Goal: Transaction & Acquisition: Purchase product/service

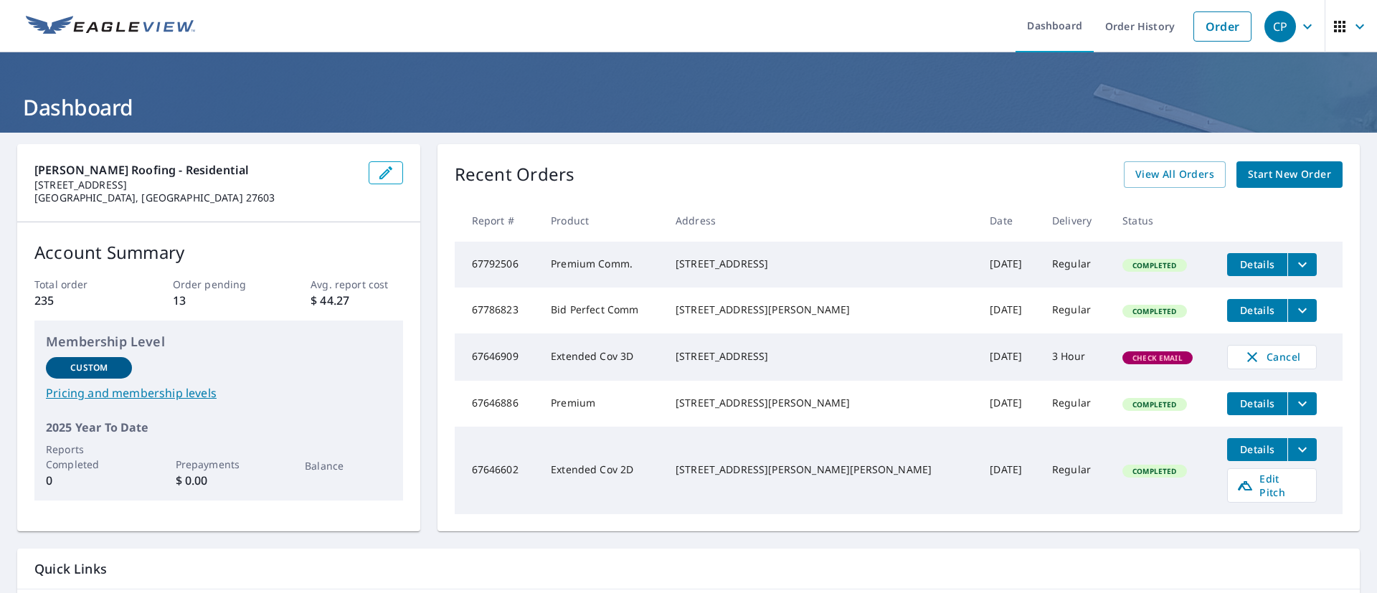
click at [1270, 179] on span "Start New Order" at bounding box center [1289, 175] width 83 height 18
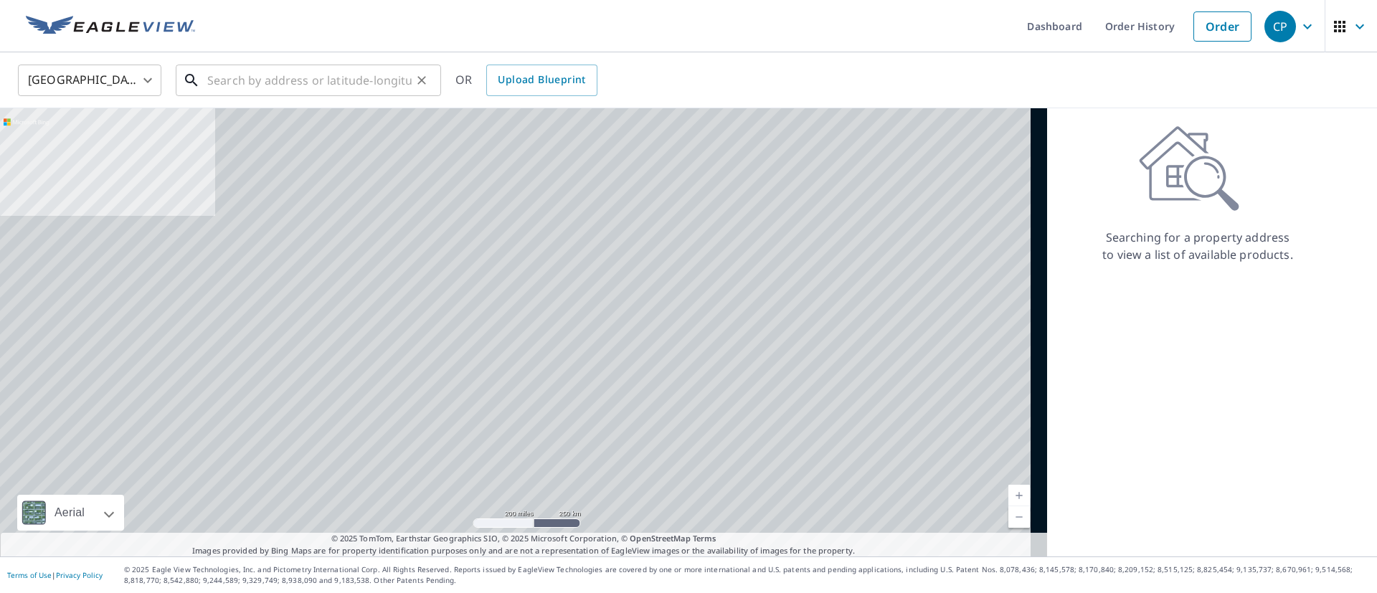
click at [225, 77] on input "text" at bounding box center [309, 80] width 204 height 40
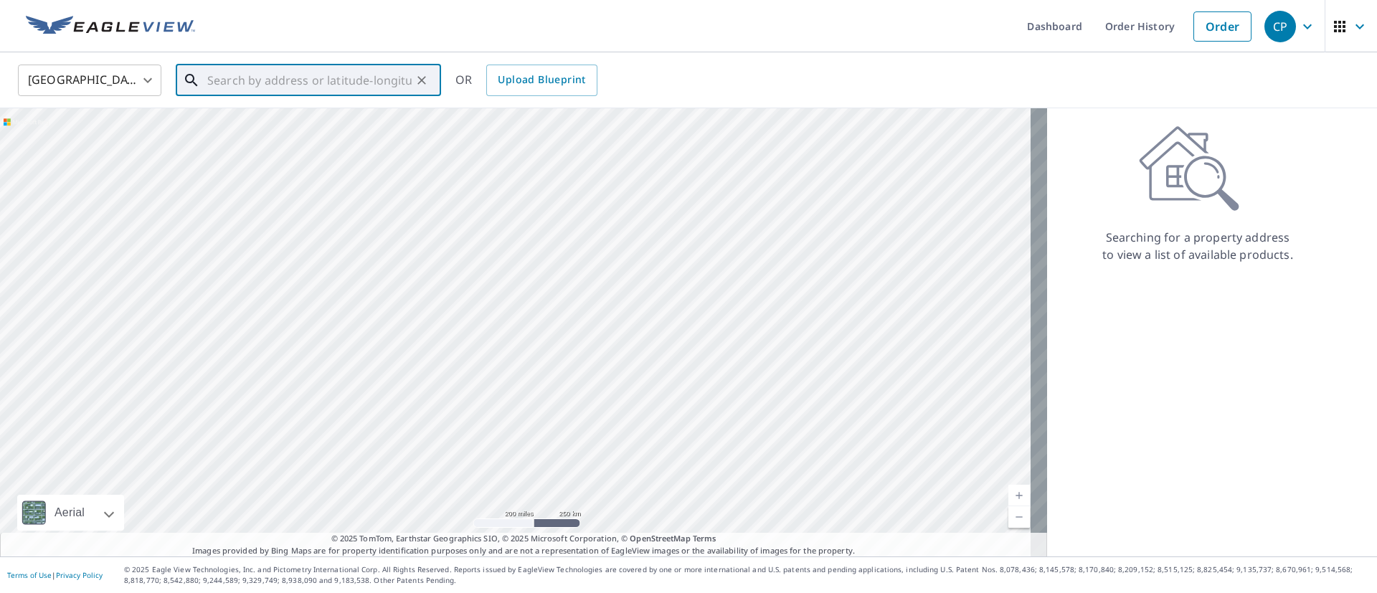
paste input "[STREET_ADDRESS][PERSON_NAME]"
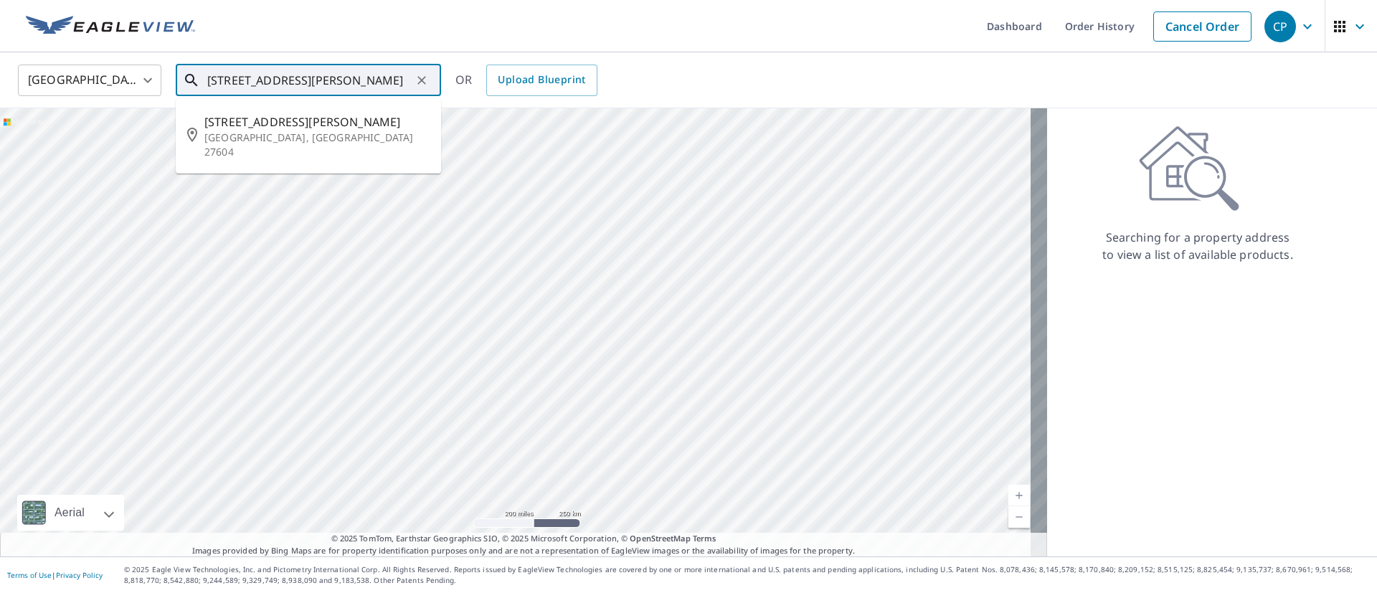
type input "[STREET_ADDRESS][PERSON_NAME]"
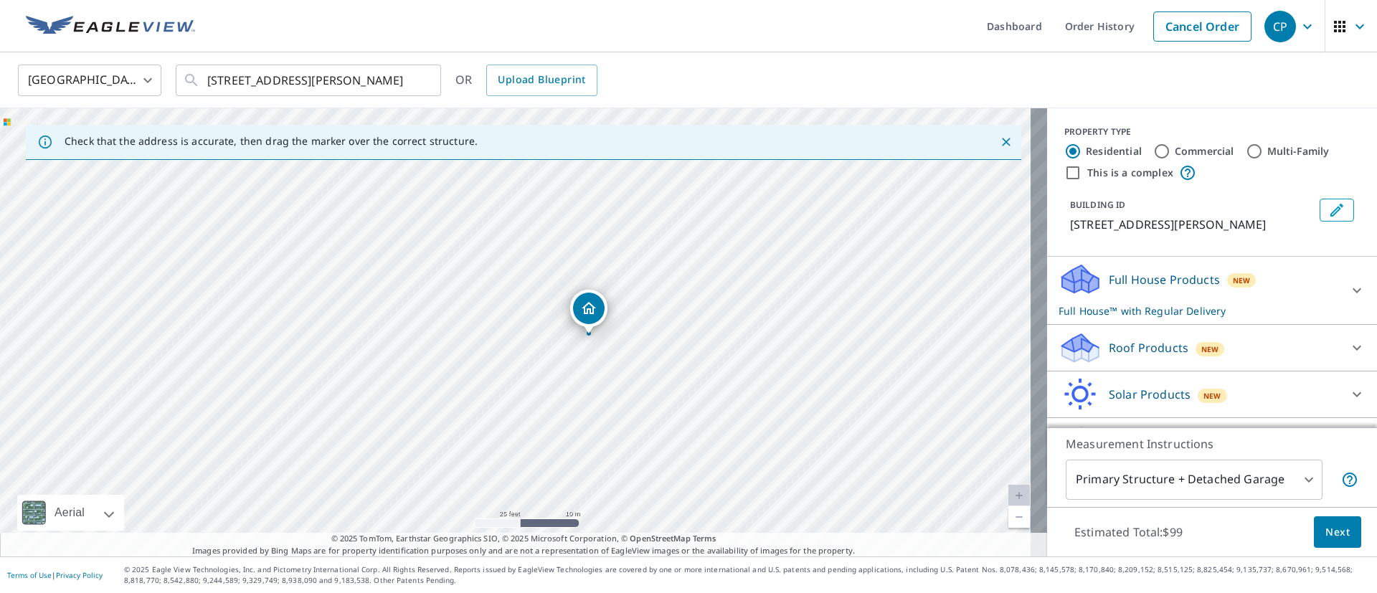
drag, startPoint x: 671, startPoint y: 335, endPoint x: 660, endPoint y: 372, distance: 38.1
click at [660, 372] on div "[STREET_ADDRESS][PERSON_NAME]" at bounding box center [523, 332] width 1047 height 448
click at [1164, 347] on p "Roof Products" at bounding box center [1149, 347] width 80 height 17
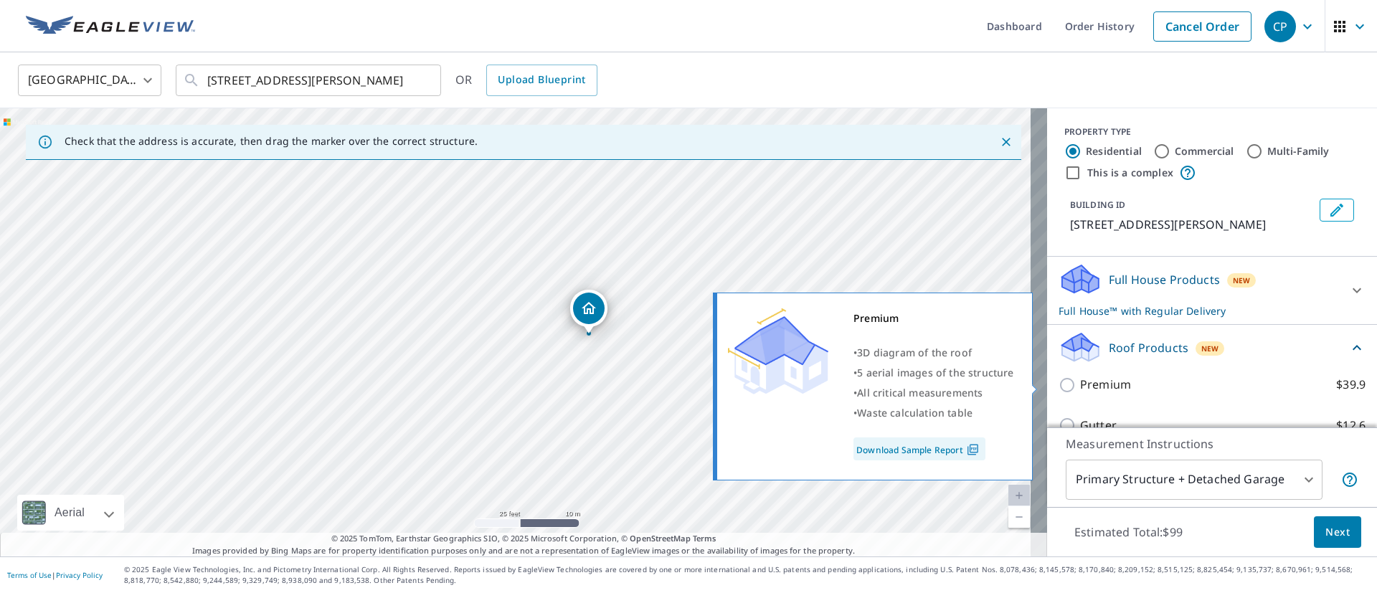
click at [1127, 379] on label "Premium $39.9" at bounding box center [1222, 385] width 285 height 18
click at [1080, 379] on input "Premium $39.9" at bounding box center [1070, 385] width 22 height 17
checkbox input "true"
checkbox input "false"
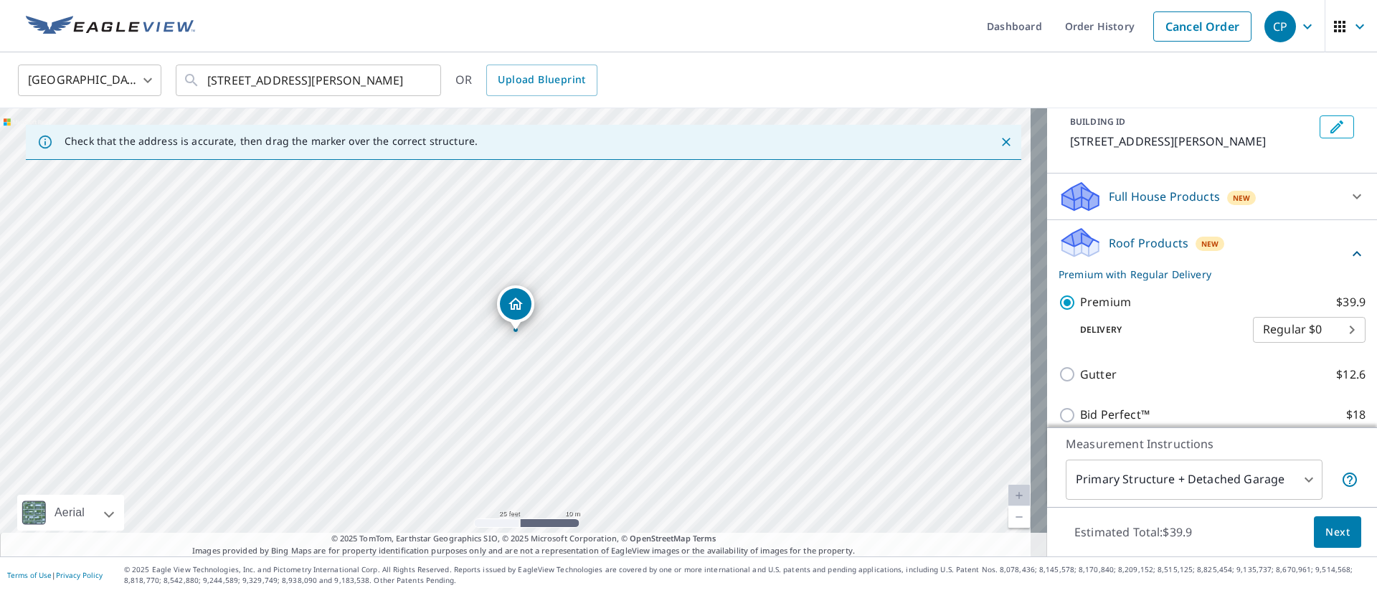
scroll to position [191, 0]
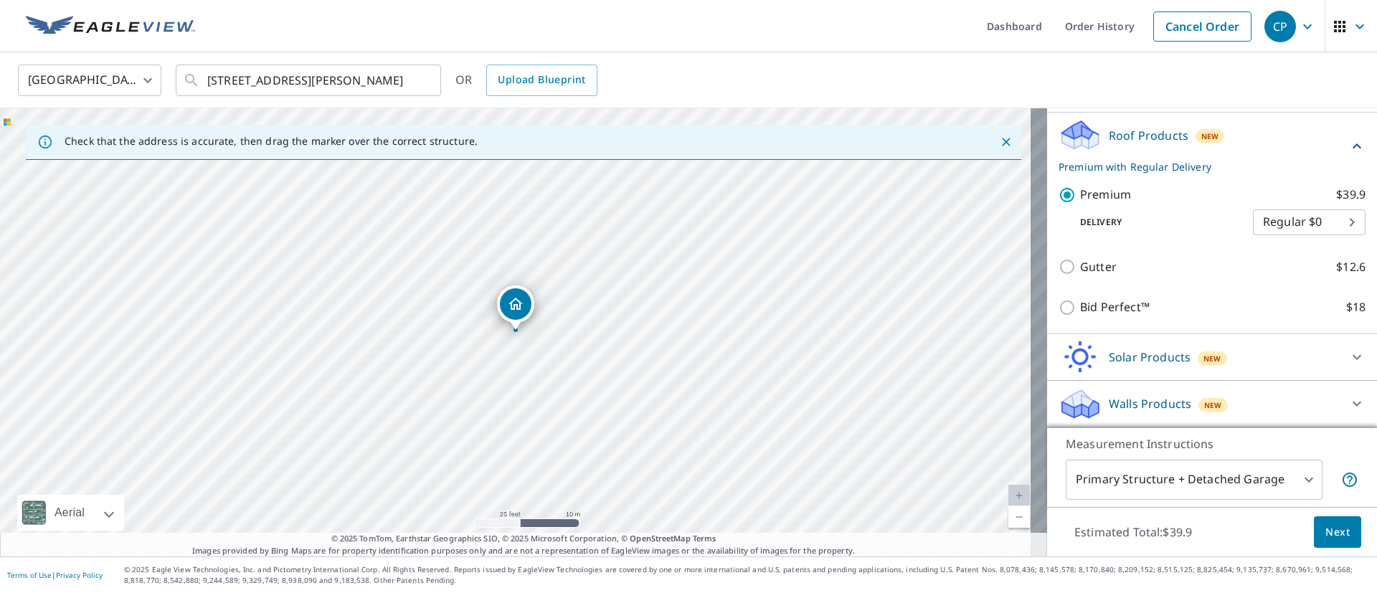
click at [1279, 231] on body "CP CP Dashboard Order History Cancel Order CP [GEOGRAPHIC_DATA] [GEOGRAPHIC_DAT…" at bounding box center [688, 296] width 1377 height 593
click at [1285, 280] on li "3 Hour $31.5" at bounding box center [1276, 274] width 113 height 26
type input "7"
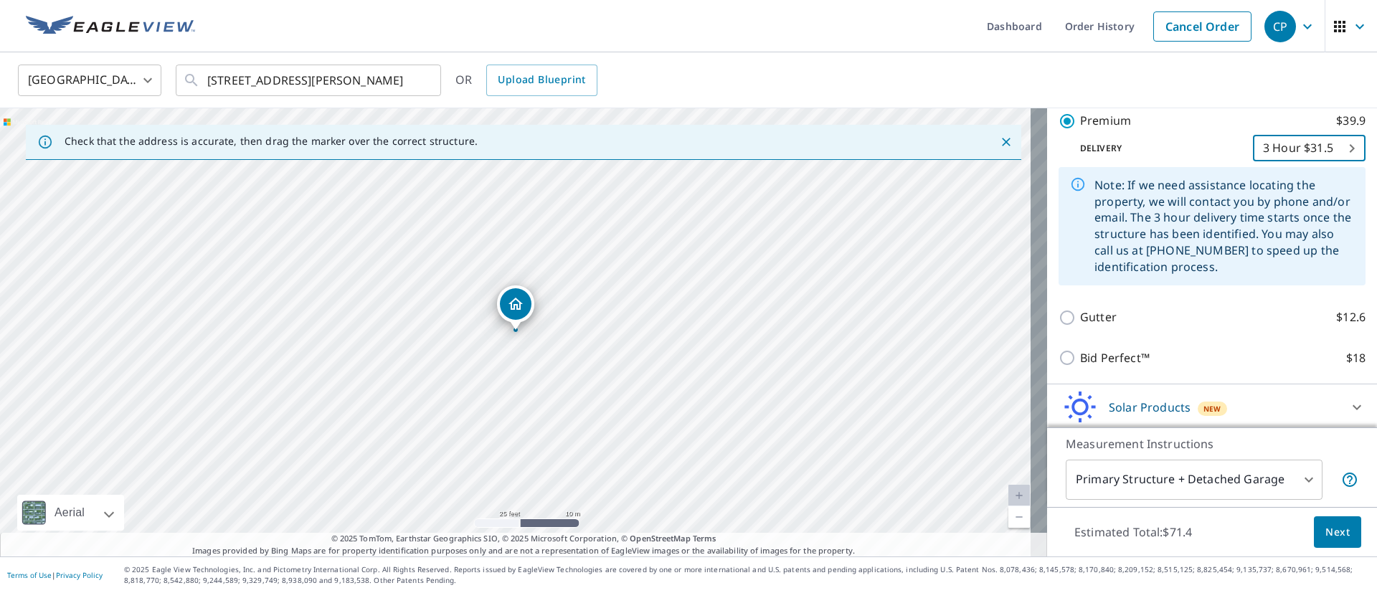
scroll to position [331, 0]
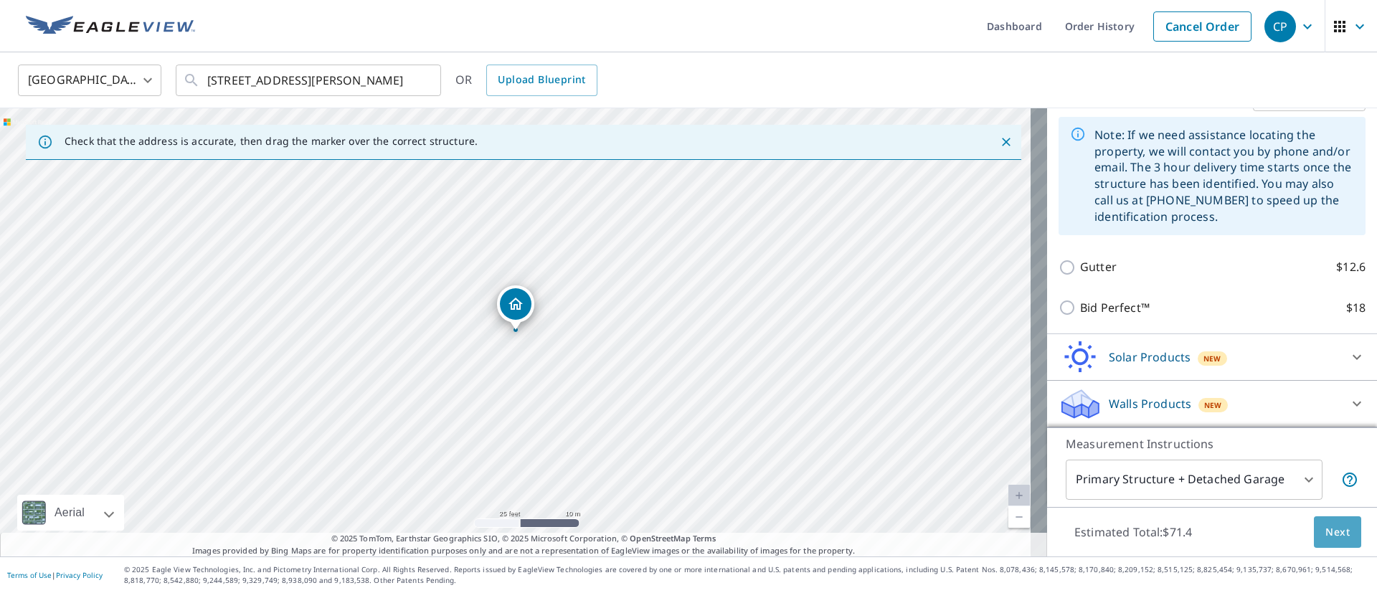
click at [1335, 543] on button "Next" at bounding box center [1337, 532] width 47 height 32
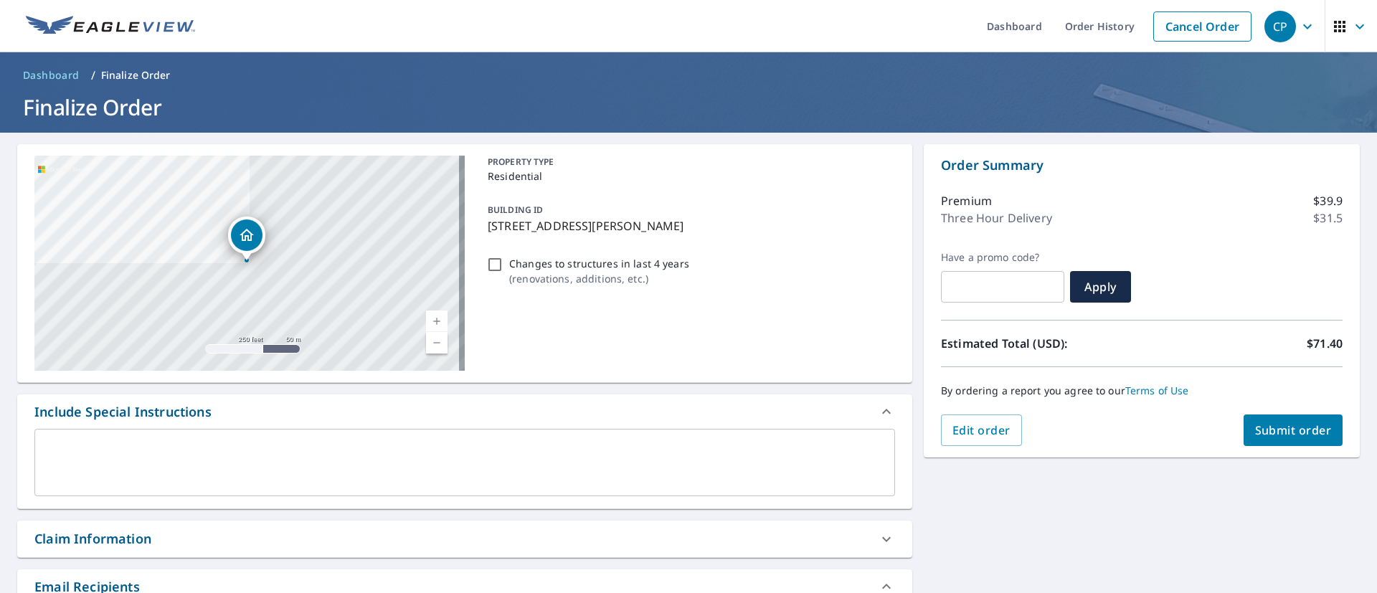
click at [1270, 429] on span "Submit order" at bounding box center [1293, 430] width 77 height 16
checkbox input "true"
